Goal: Information Seeking & Learning: Learn about a topic

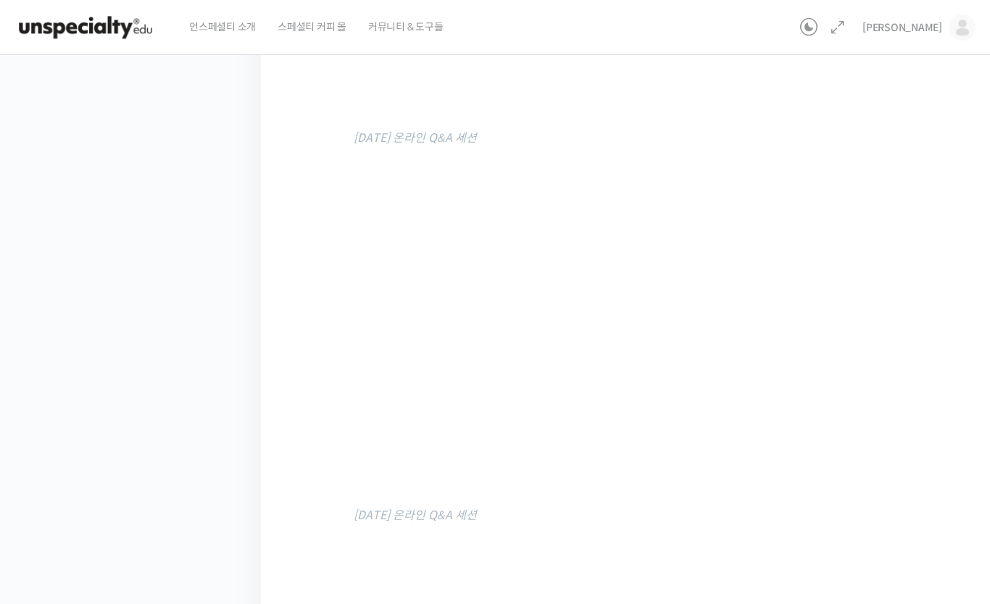
scroll to position [820, 0]
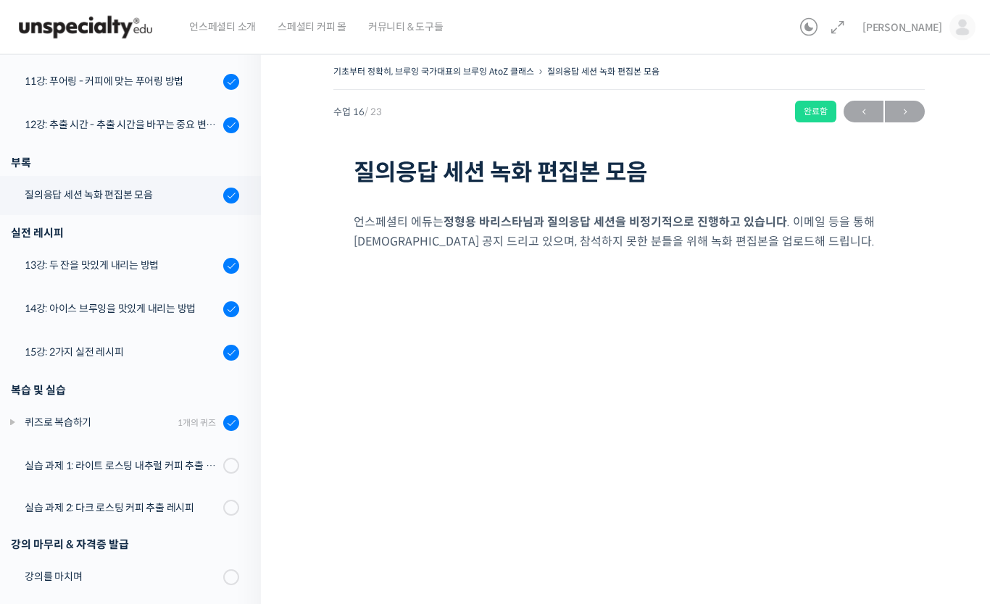
scroll to position [0, 0]
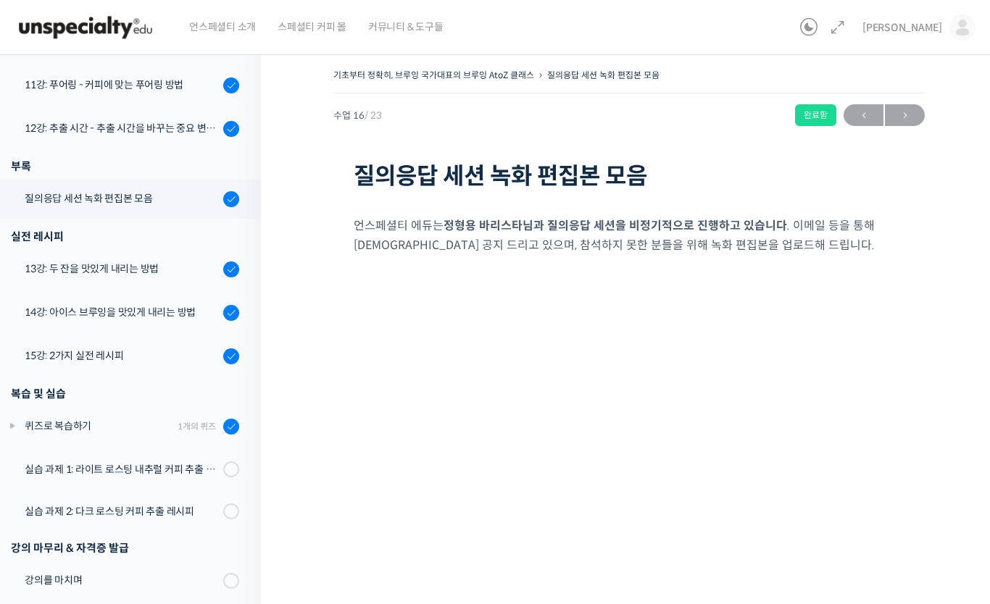
click at [104, 23] on img at bounding box center [85, 27] width 142 height 43
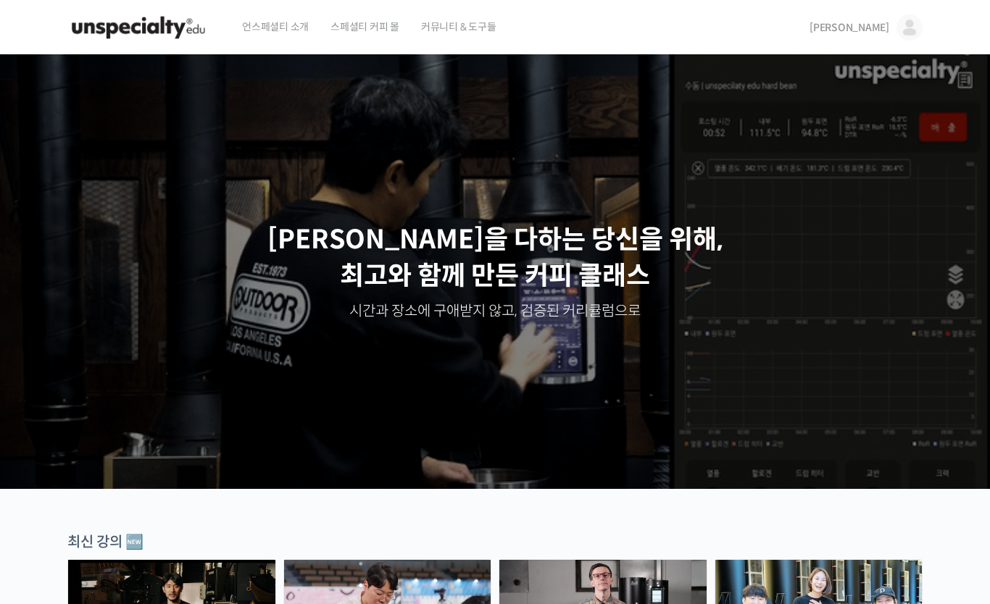
click at [892, 20] on link "[PERSON_NAME]" at bounding box center [866, 27] width 113 height 55
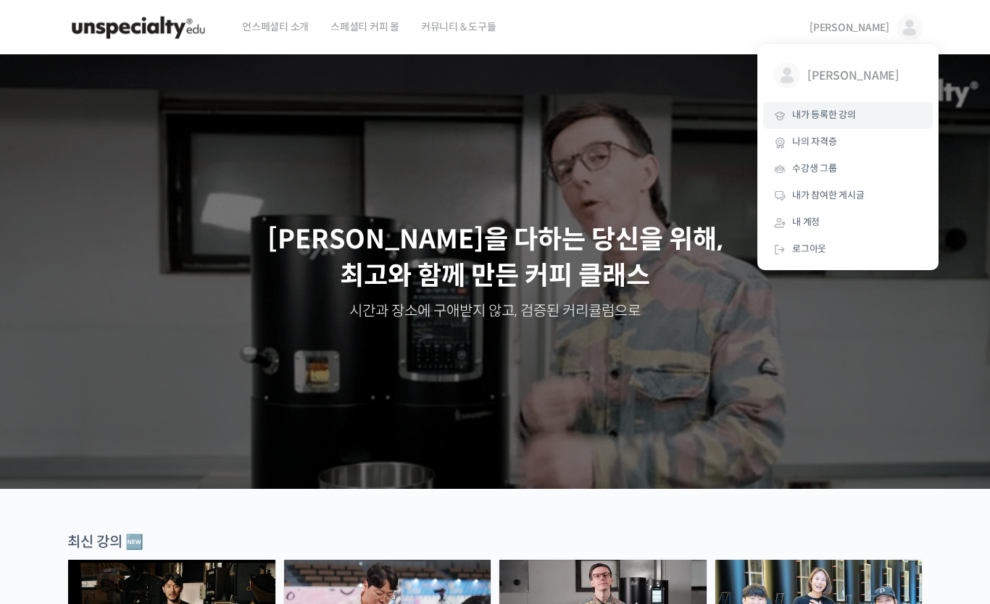
click at [849, 120] on span "내가 등록한 강의" at bounding box center [824, 115] width 64 height 12
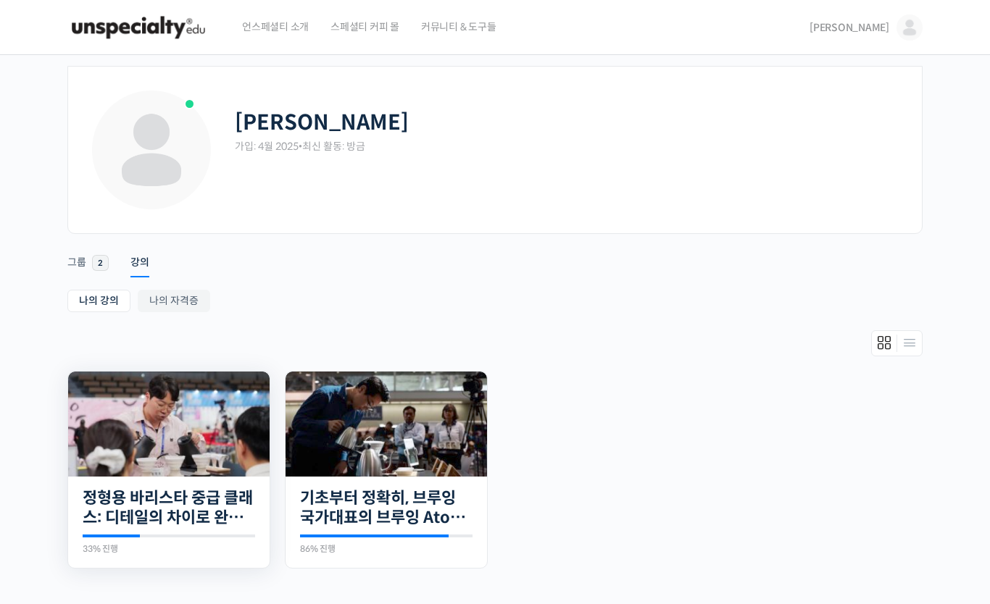
click at [164, 454] on img at bounding box center [168, 424] width 201 height 105
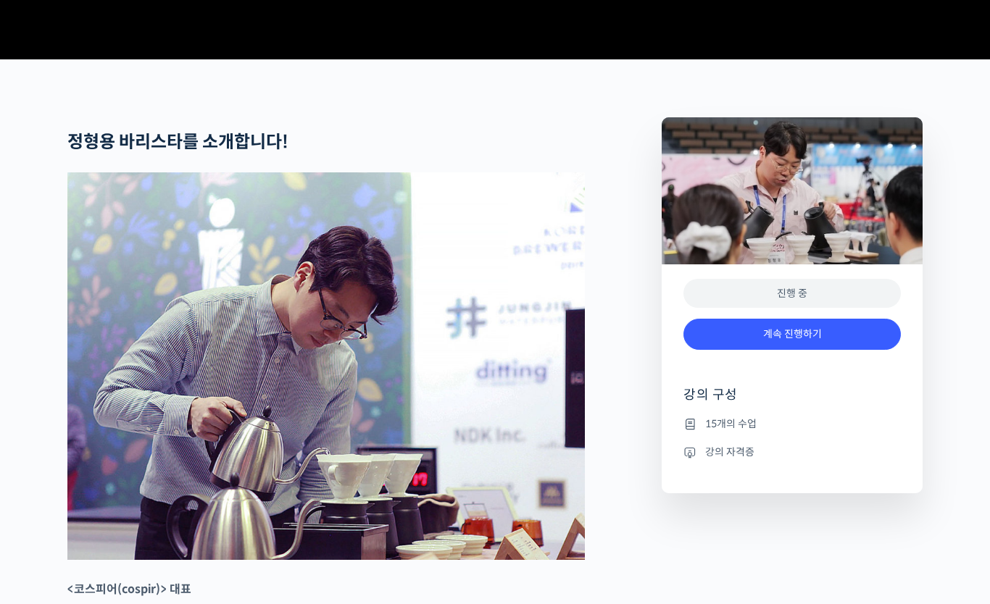
scroll to position [502, 0]
click at [872, 350] on link "계속 진행하기" at bounding box center [791, 334] width 217 height 31
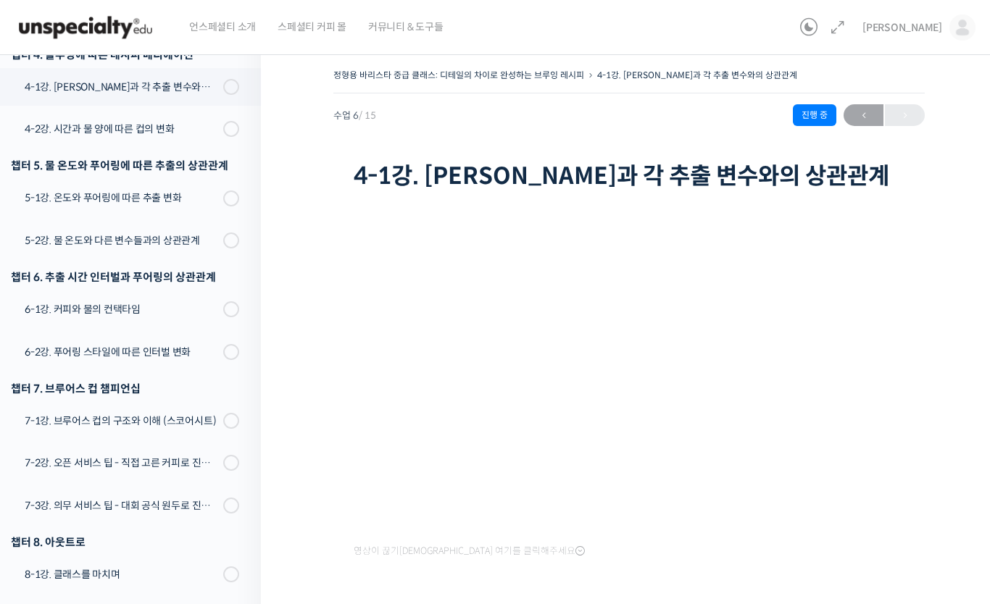
scroll to position [473, 0]
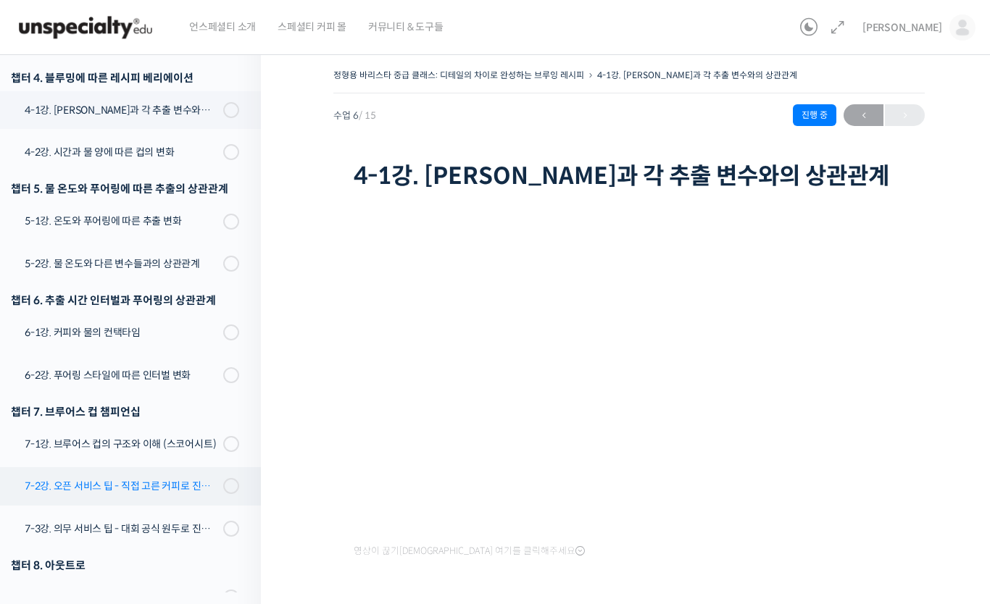
click at [137, 482] on div "7-2강. 오픈 서비스 팁 - 직접 고른 커피로 진행하는 시연" at bounding box center [122, 486] width 194 height 16
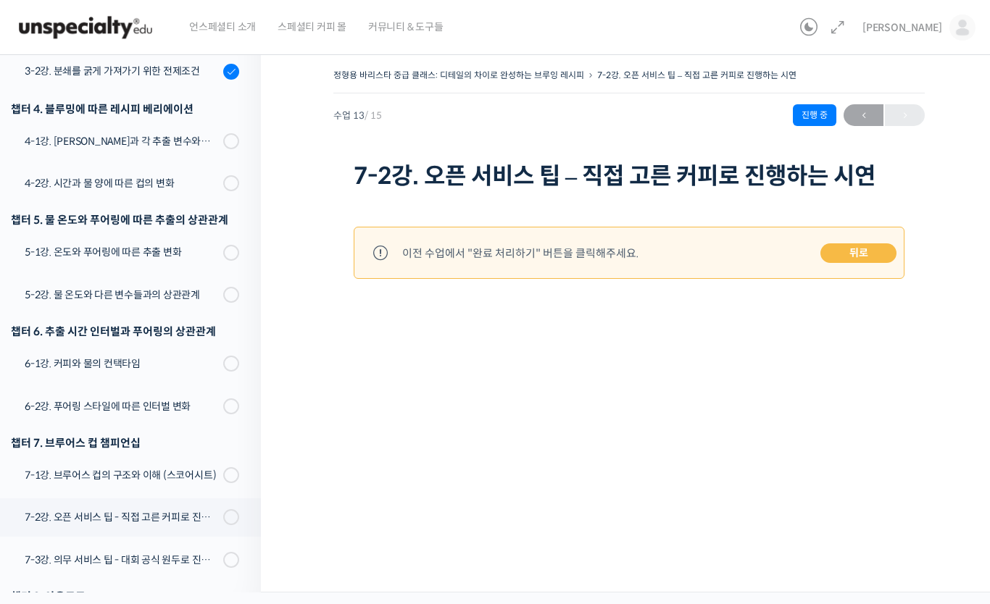
scroll to position [439, 0]
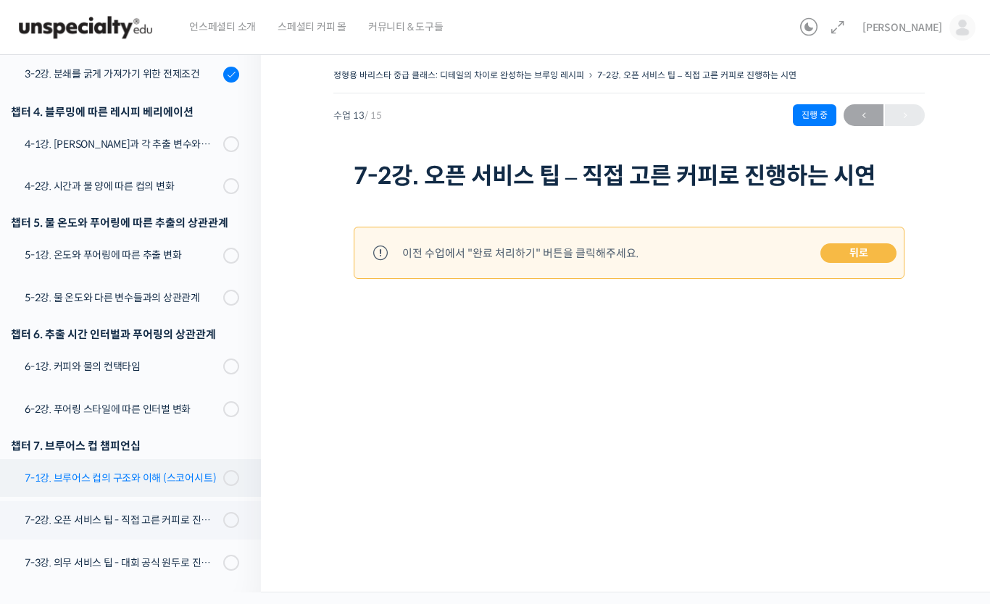
click at [170, 479] on div "7-1강. 브루어스 컵의 구조와 이해 (스코어시트)" at bounding box center [122, 478] width 194 height 16
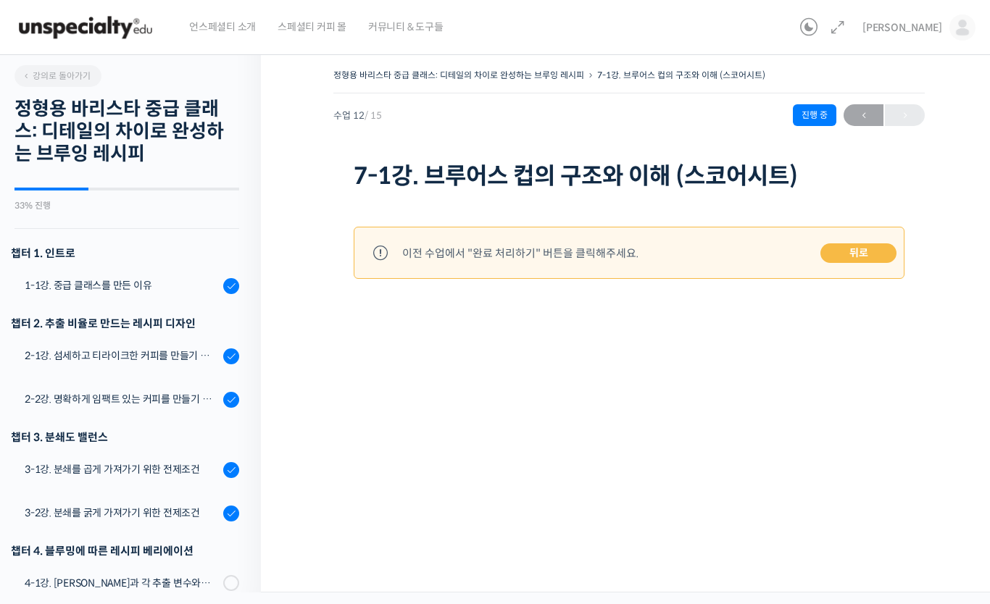
scroll to position [506, 0]
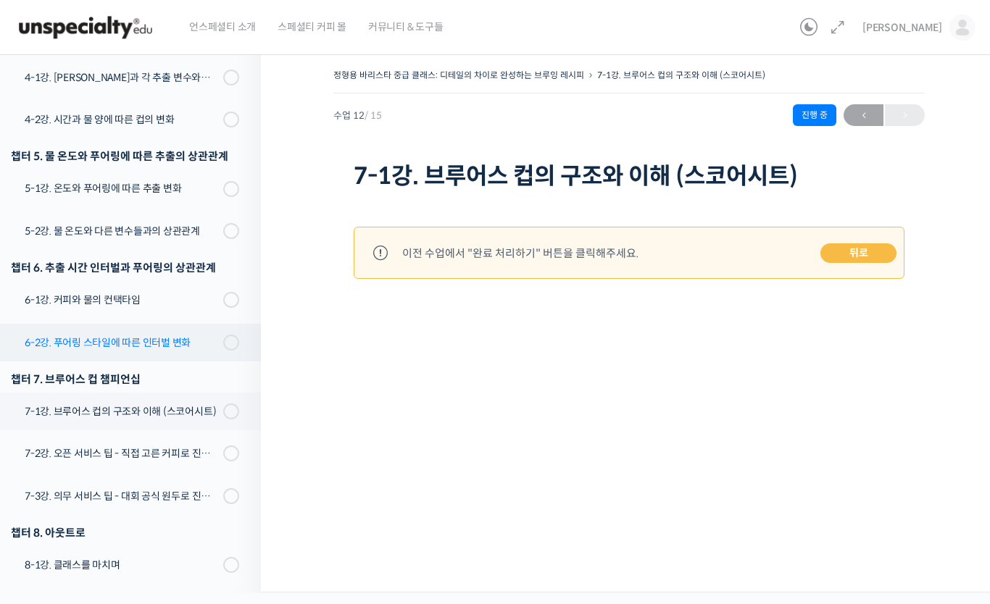
click at [175, 352] on link "6-2강. 푸어링 스타일에 따른 인터벌 변화" at bounding box center [127, 343] width 268 height 38
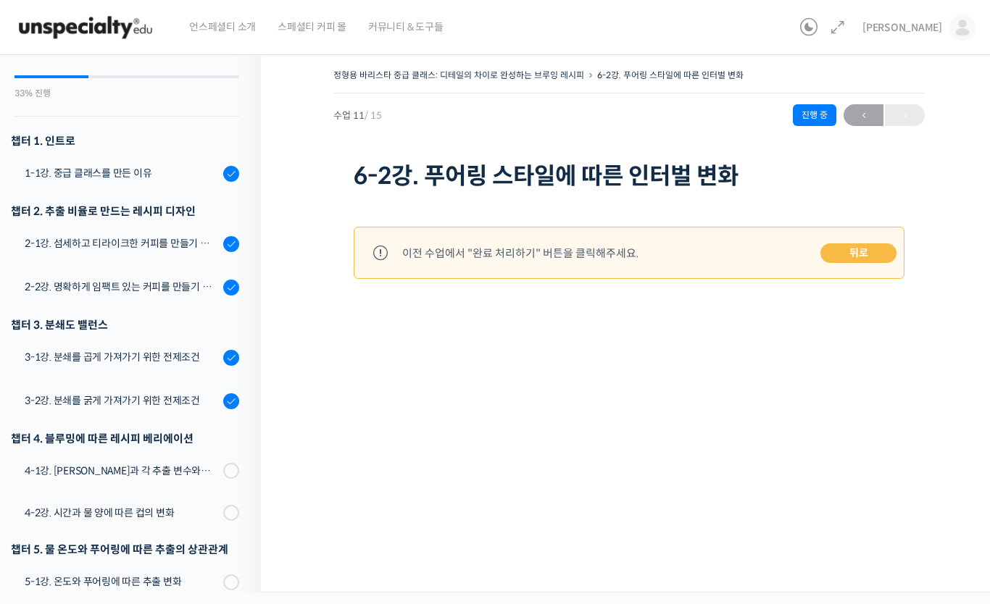
scroll to position [112, 0]
